Goal: Task Accomplishment & Management: Complete application form

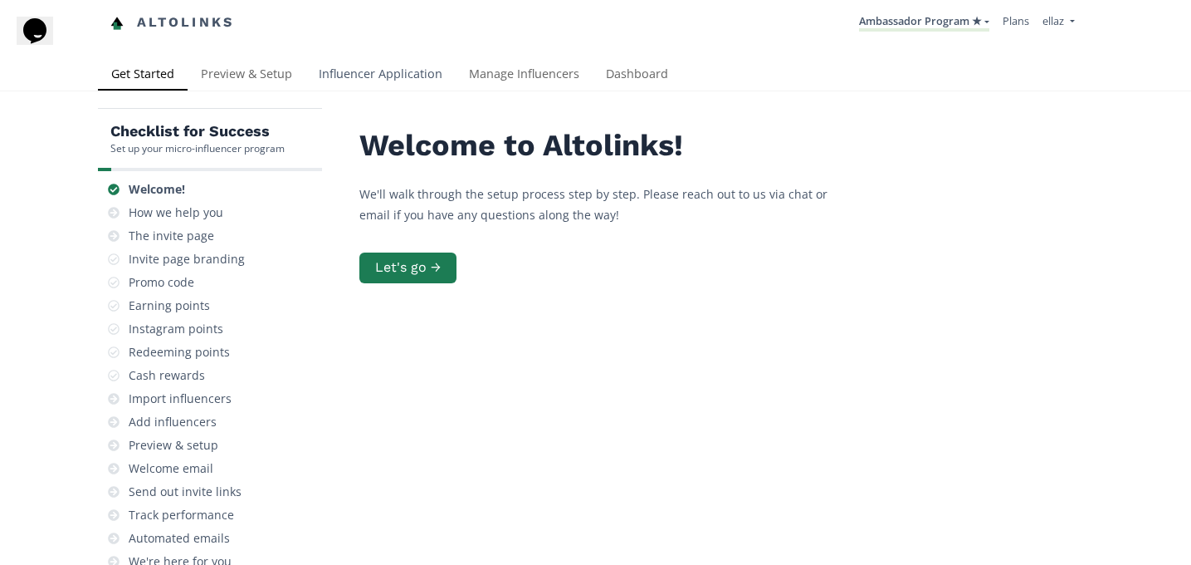
click at [404, 66] on link "Influencer Application" at bounding box center [381, 75] width 150 height 33
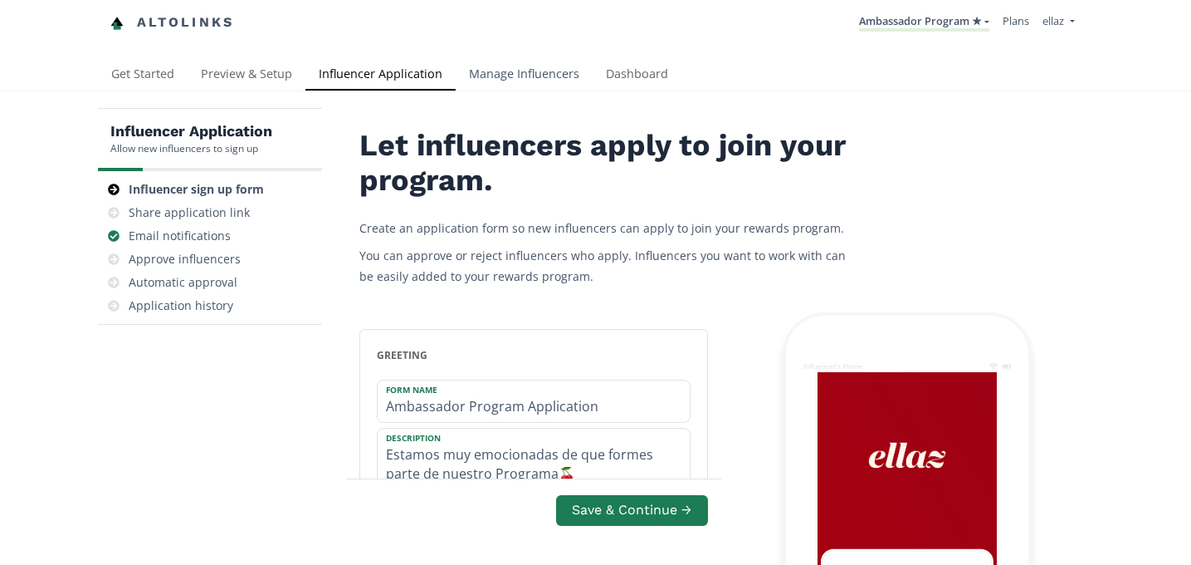
click at [492, 72] on link "Manage Influencers" at bounding box center [524, 75] width 137 height 33
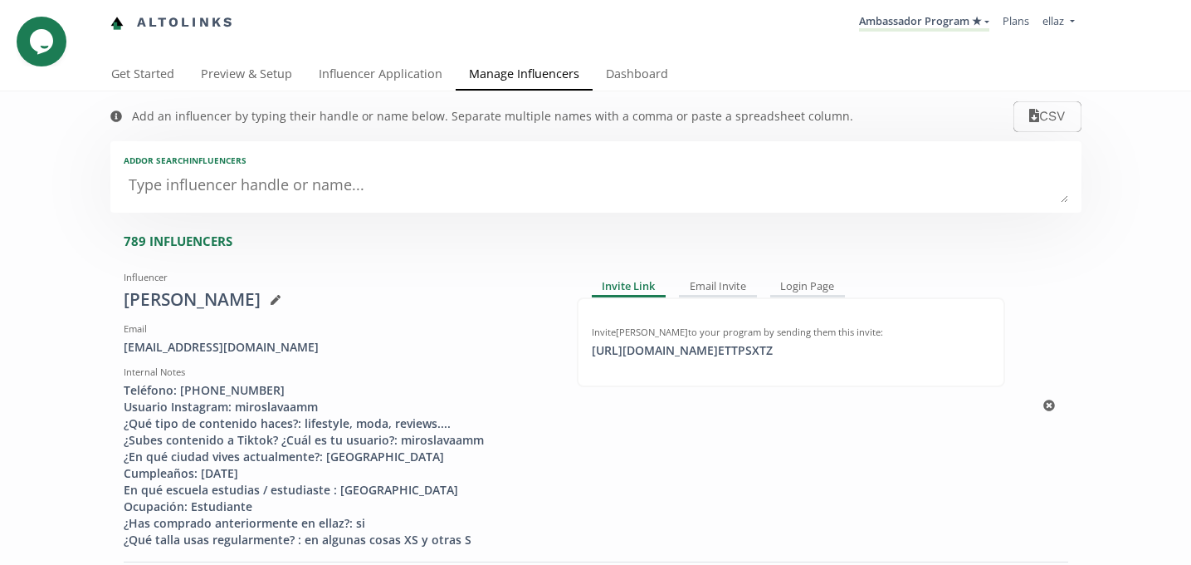
click at [696, 350] on div "https://app.altolinks.com/invite/ ETTPSXTZ click to copy" at bounding box center [682, 350] width 201 height 17
click at [244, 180] on textarea at bounding box center [596, 185] width 945 height 33
paste textarea "Alexia Torres Vallejo"
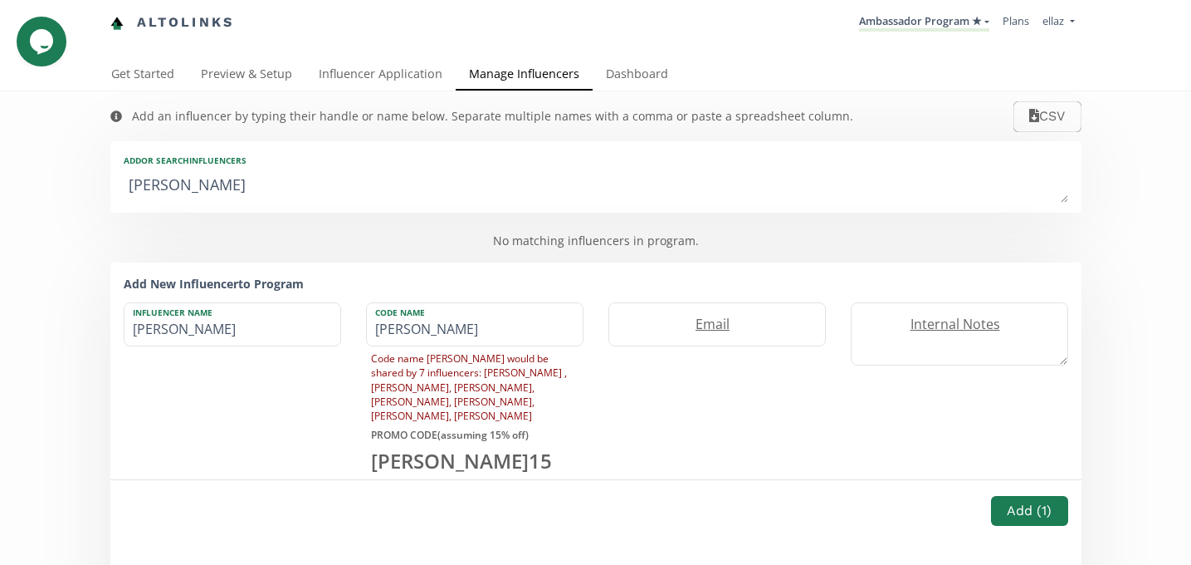
type textarea "Alexia Torres Vallej"
type input "Alexia Torres Vallej"
type textarea "Alexia Torres Valle"
type input "Alexia Torres Valle"
type textarea "Alexia Torres Vall"
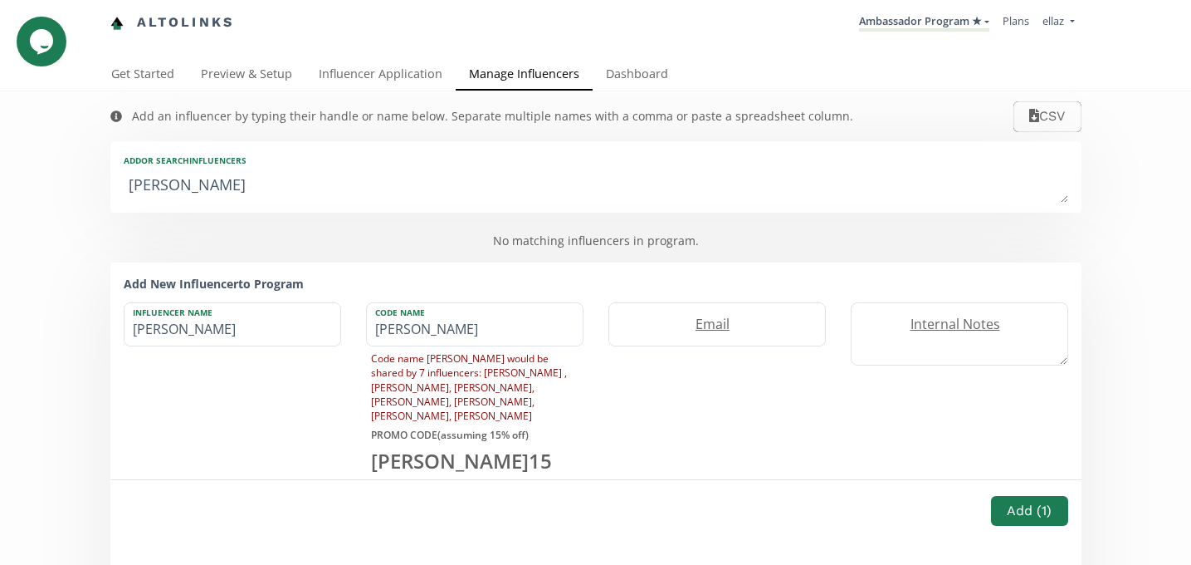
type input "Alexia Torres Vall"
type textarea "Alexia Torres Val"
type input "Alexia Torres Val"
type textarea "Alexia Torres Va"
type input "Alexia Torres Va"
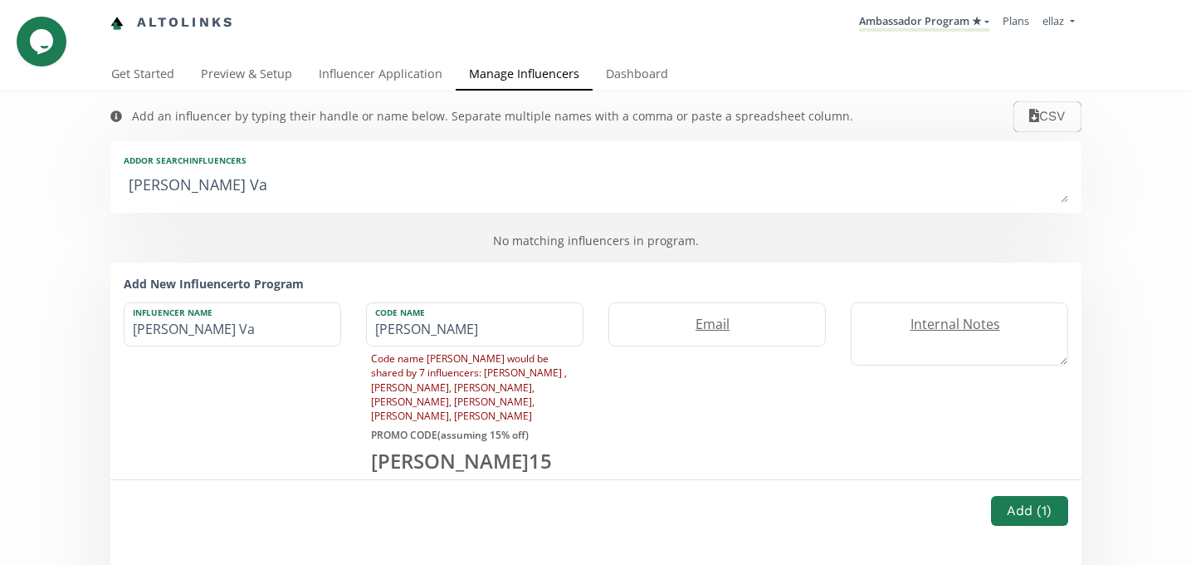
type textarea "Alexia Torres V"
type input "Alexia Torres V"
type textarea "Alexia Torres"
type input "Alexia Torres"
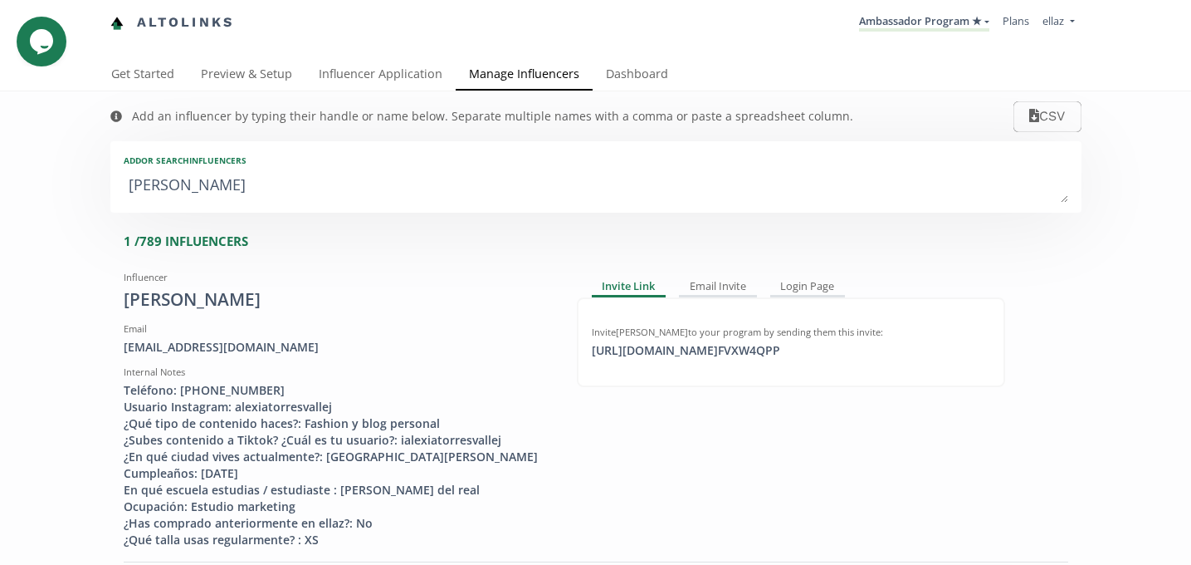
type textarea "Alexia Torre"
type input "Alexia Torre"
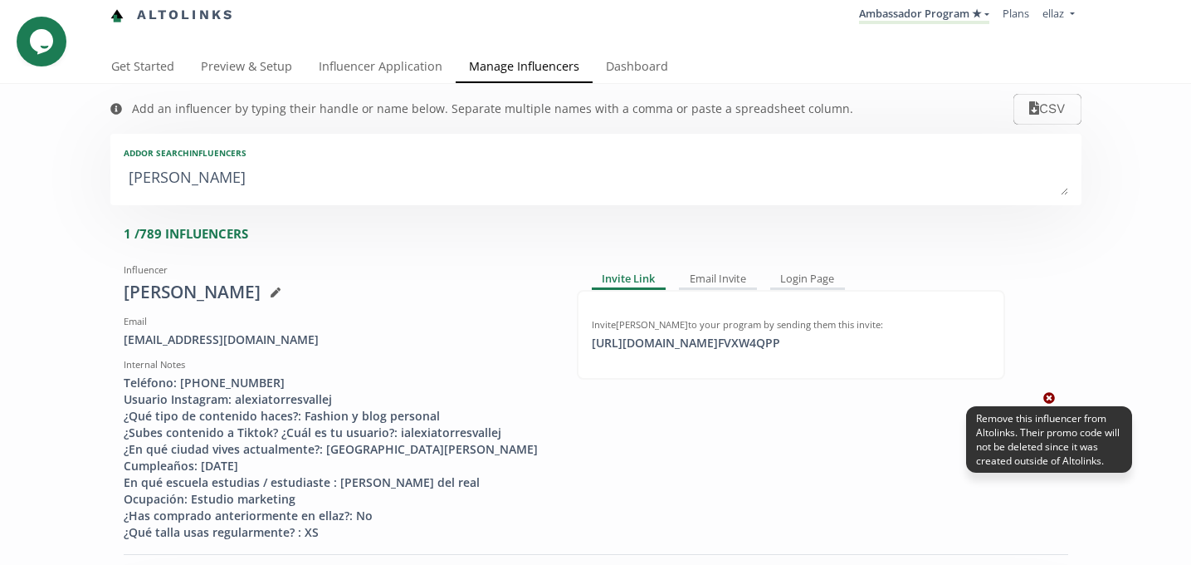
type textarea "Alexia Torre"
click at [1050, 395] on icon at bounding box center [1050, 399] width 12 height 12
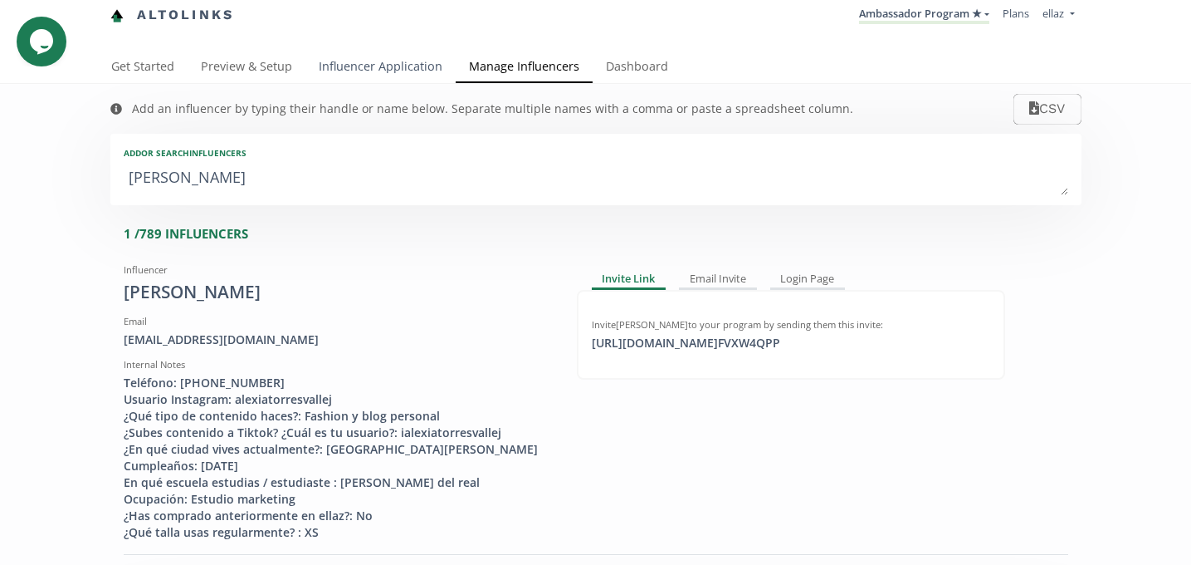
click at [362, 65] on link "Influencer Application" at bounding box center [381, 67] width 150 height 33
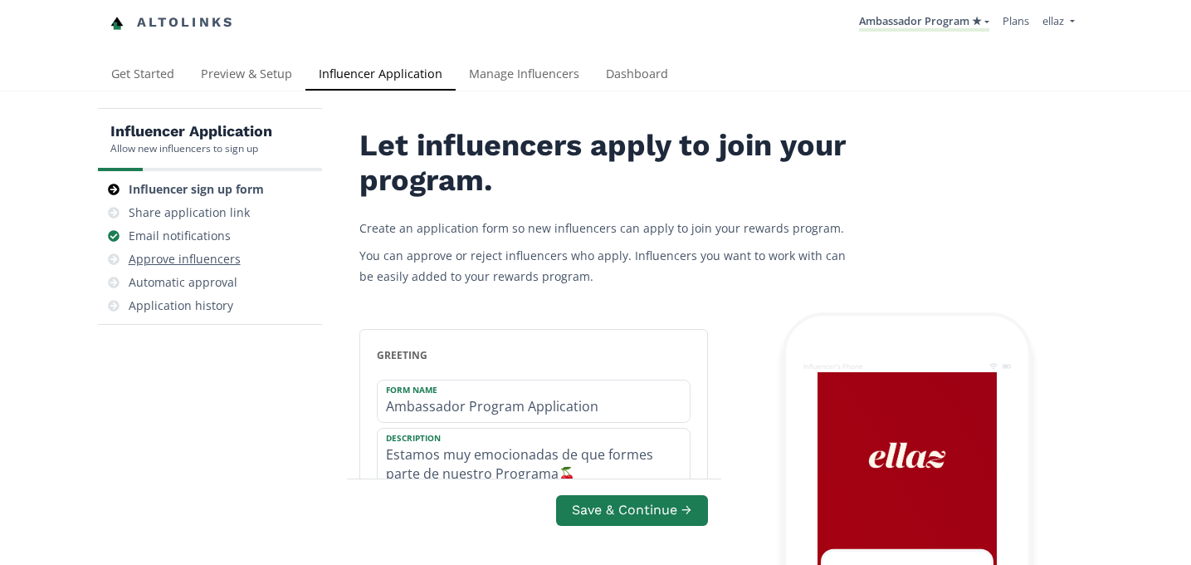
click at [188, 262] on div "Approve influencers" at bounding box center [185, 259] width 112 height 17
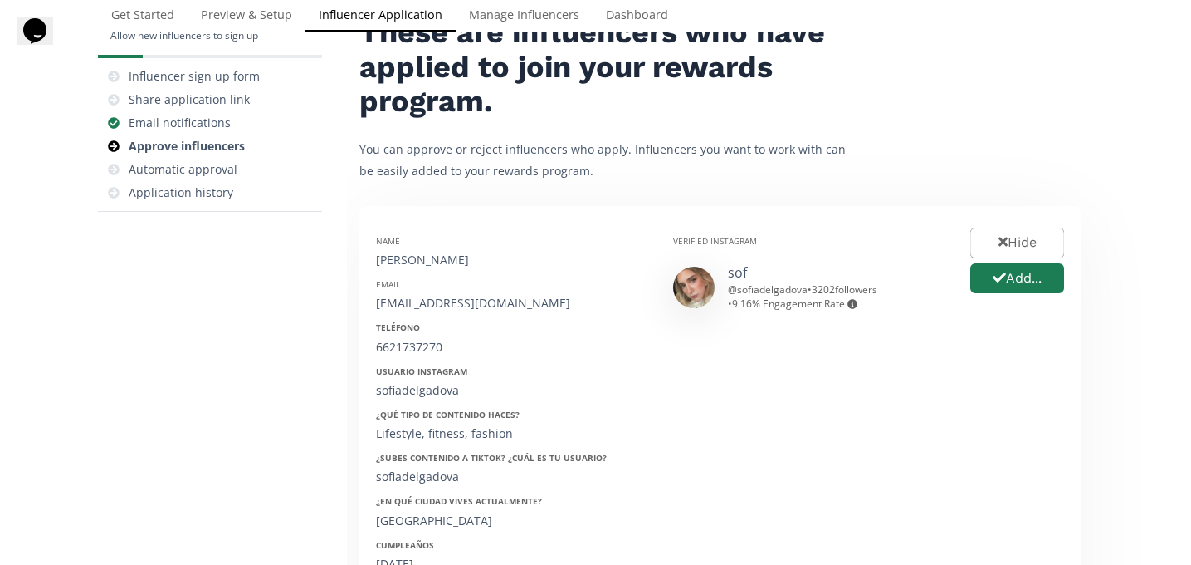
scroll to position [129, 0]
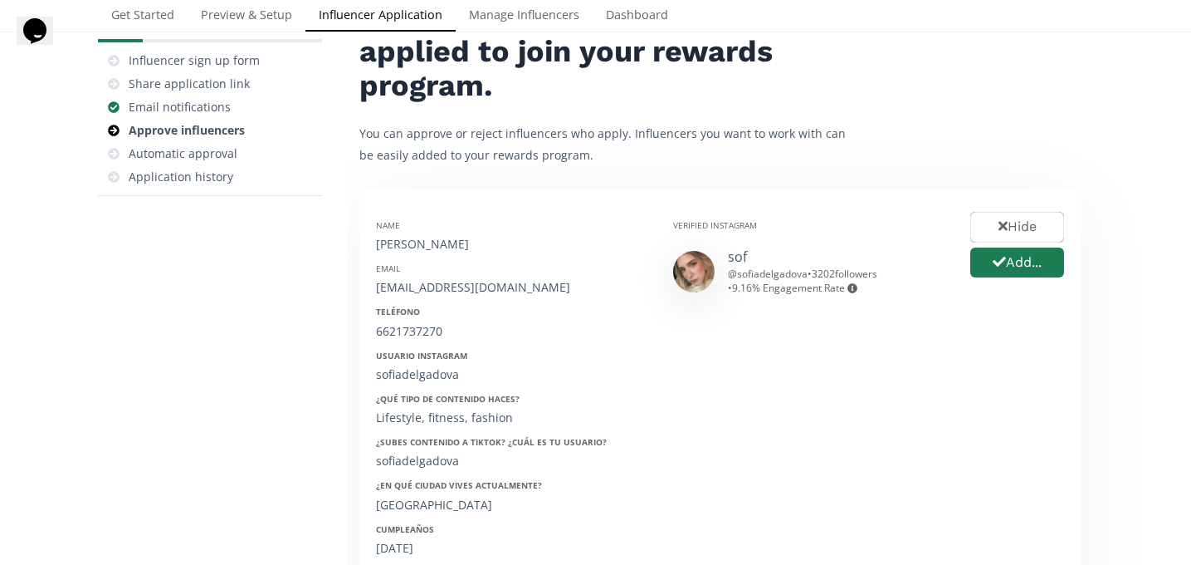
click at [418, 249] on div "Sofia Delgado" at bounding box center [512, 244] width 272 height 17
copy div "Sofia Delgado"
click at [659, 30] on link "Dashboard" at bounding box center [637, 16] width 89 height 33
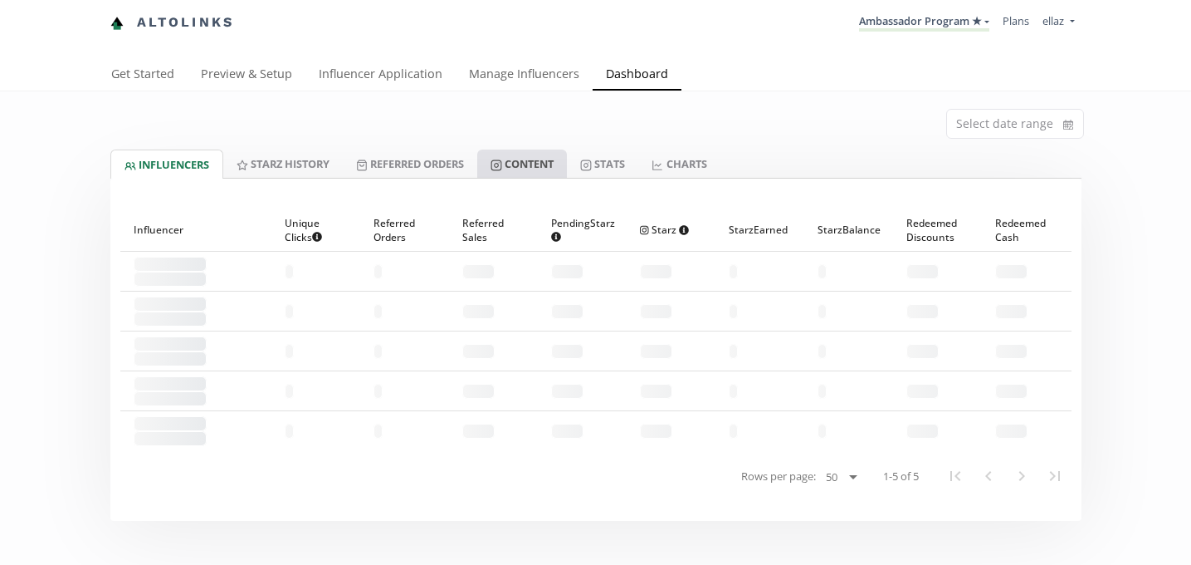
click at [526, 172] on link "Content" at bounding box center [522, 163] width 90 height 28
